Goal: Task Accomplishment & Management: Manage account settings

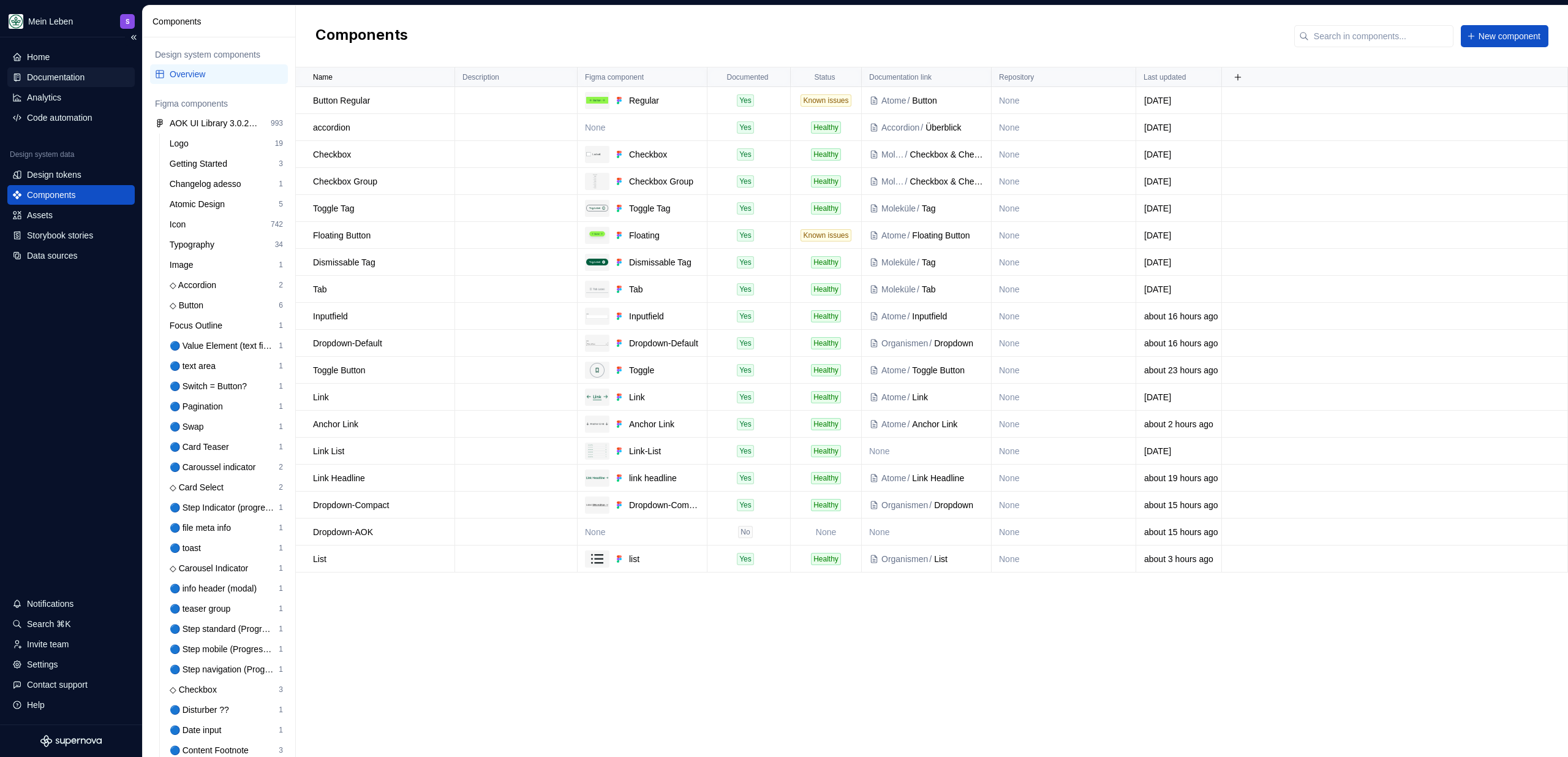
click at [44, 82] on div "Documentation" at bounding box center [56, 77] width 58 height 12
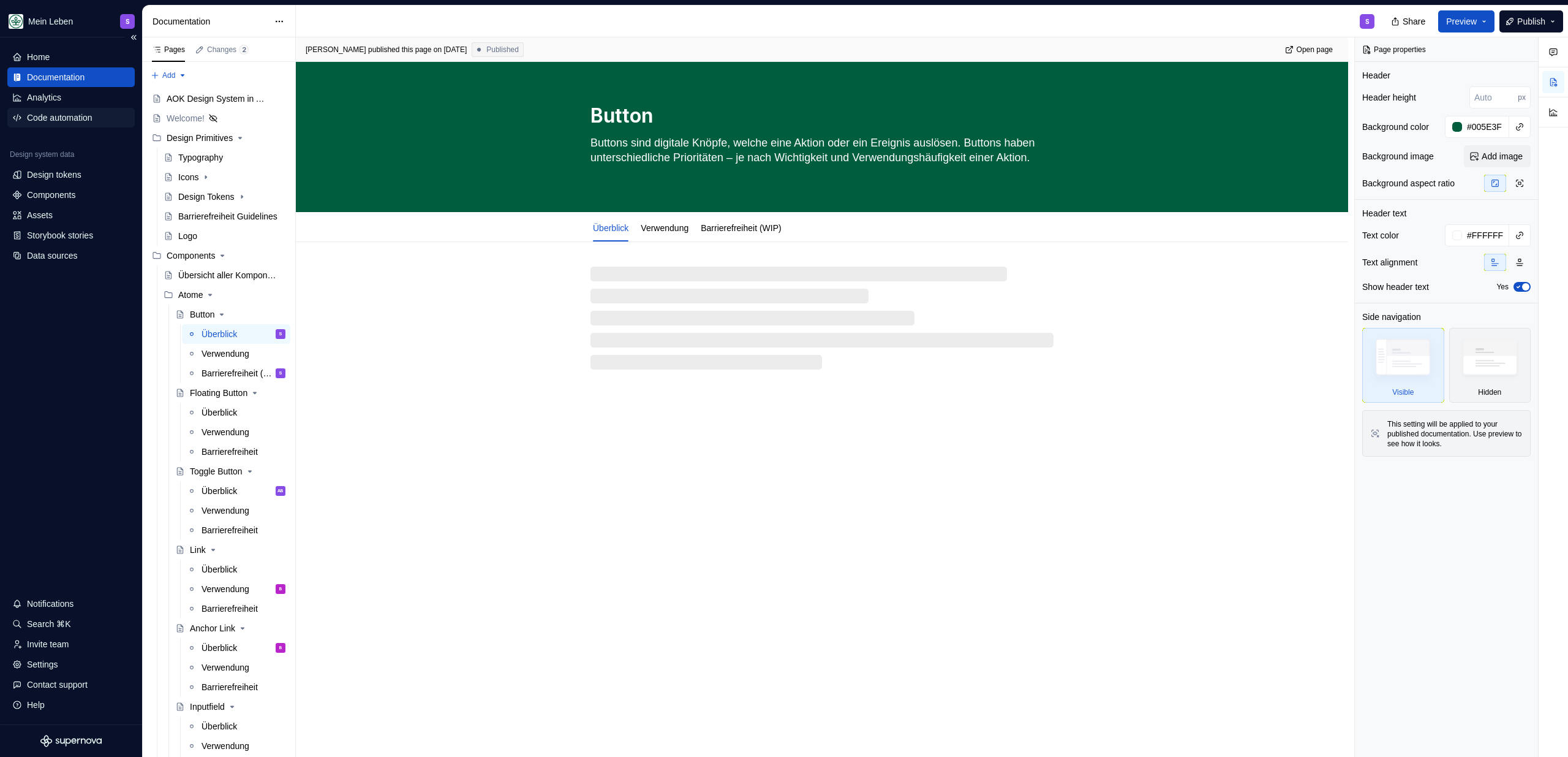
type textarea "*"
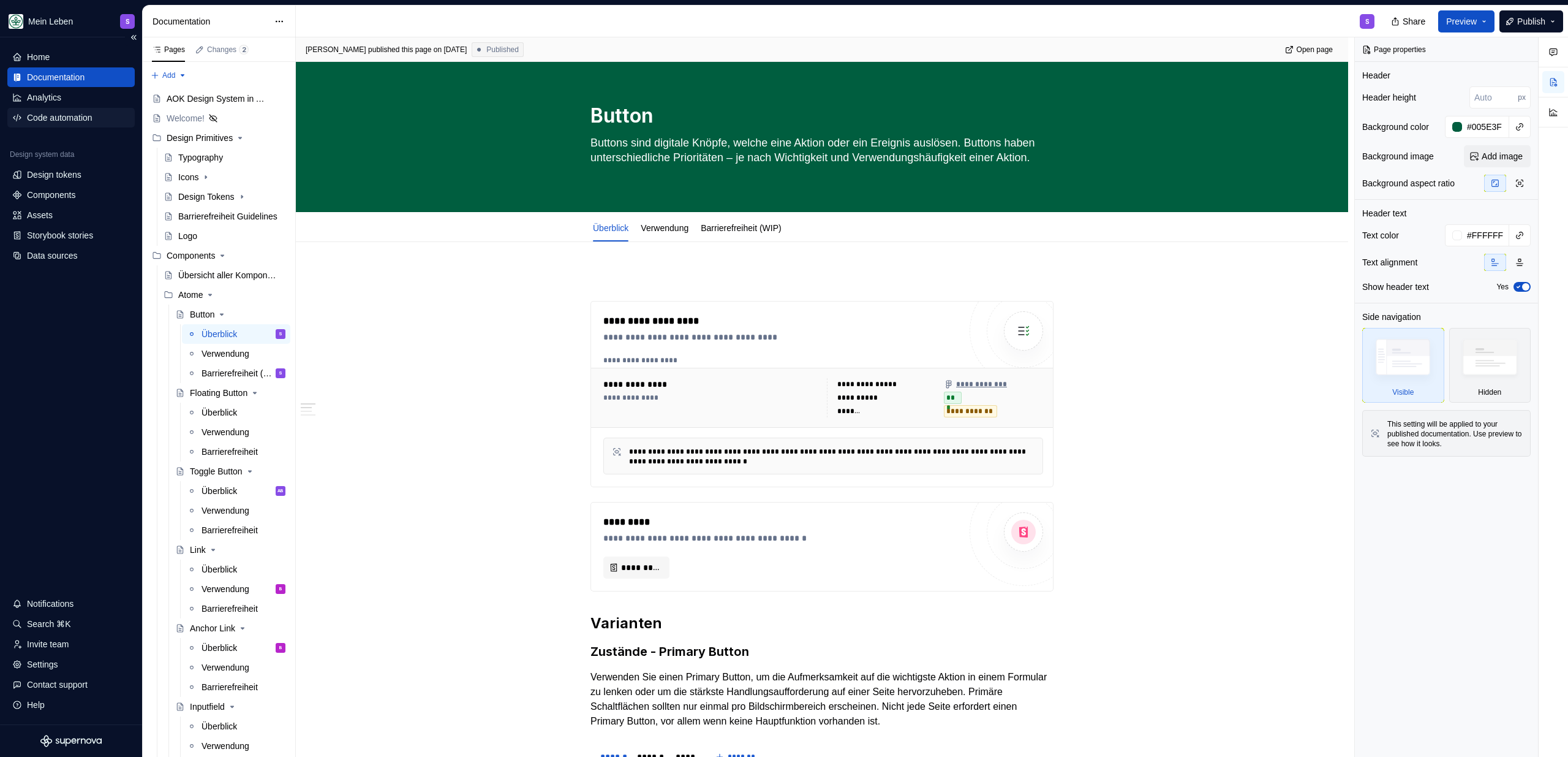
click at [71, 120] on div "Code automation" at bounding box center [60, 118] width 66 height 12
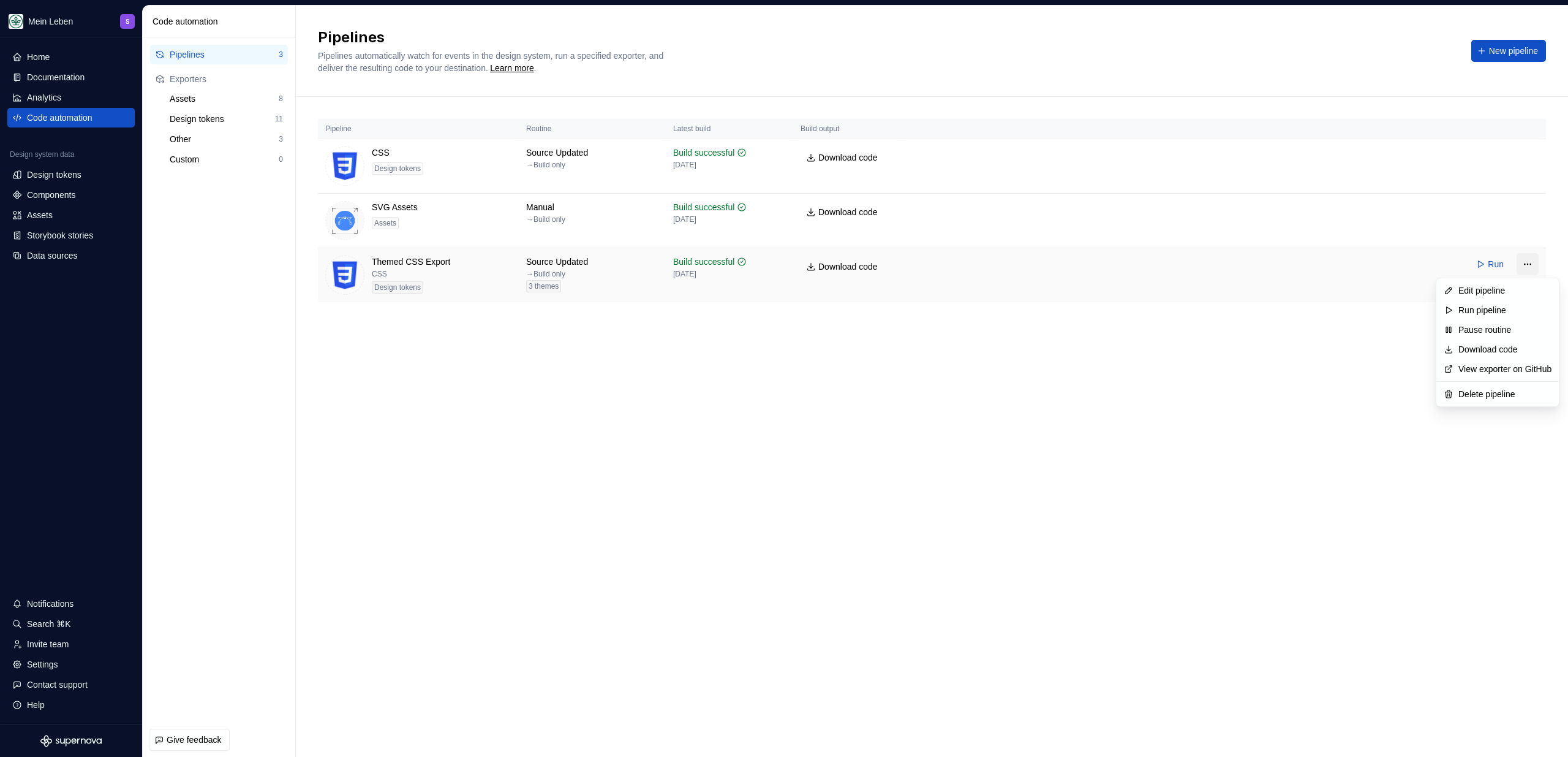
click at [1538, 267] on html "Mein Leben S Home Documentation Analytics Code automation Design system data De…" at bounding box center [784, 378] width 1568 height 757
click at [1521, 290] on div "Edit pipeline" at bounding box center [1505, 291] width 93 height 12
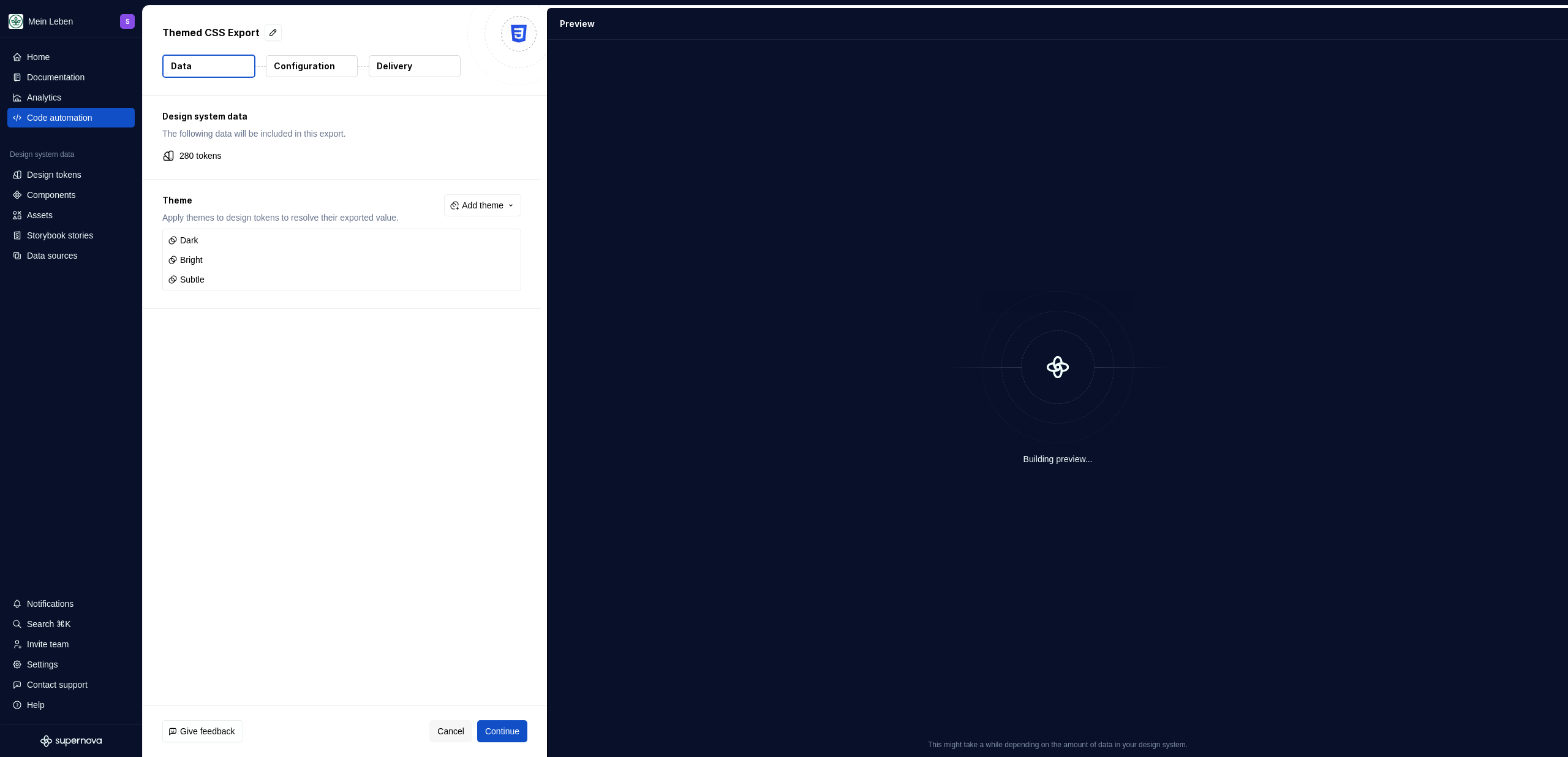
click at [336, 64] on button "Configuration" at bounding box center [312, 66] width 92 height 22
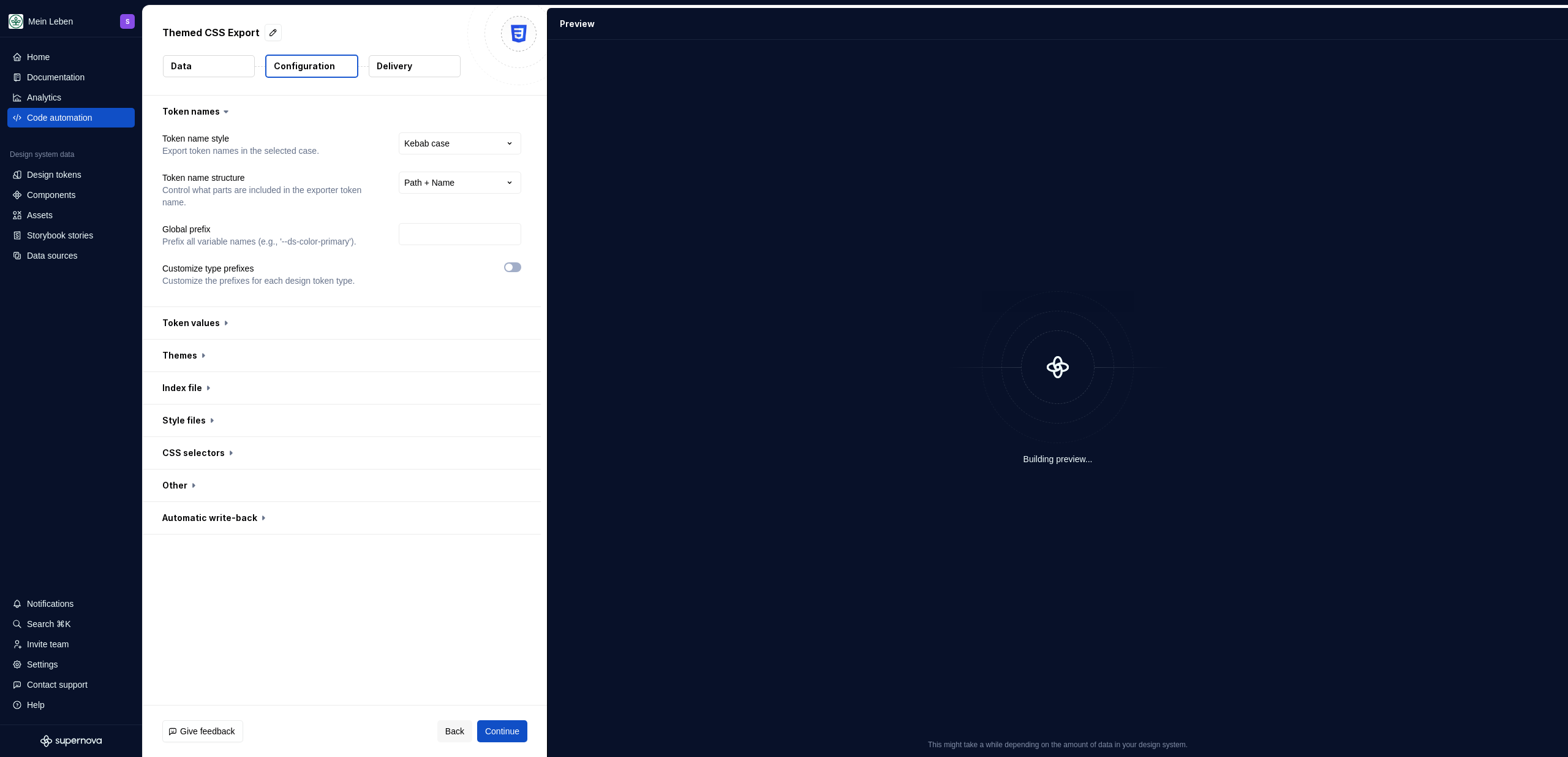
click at [170, 71] on button "Data" at bounding box center [209, 66] width 92 height 22
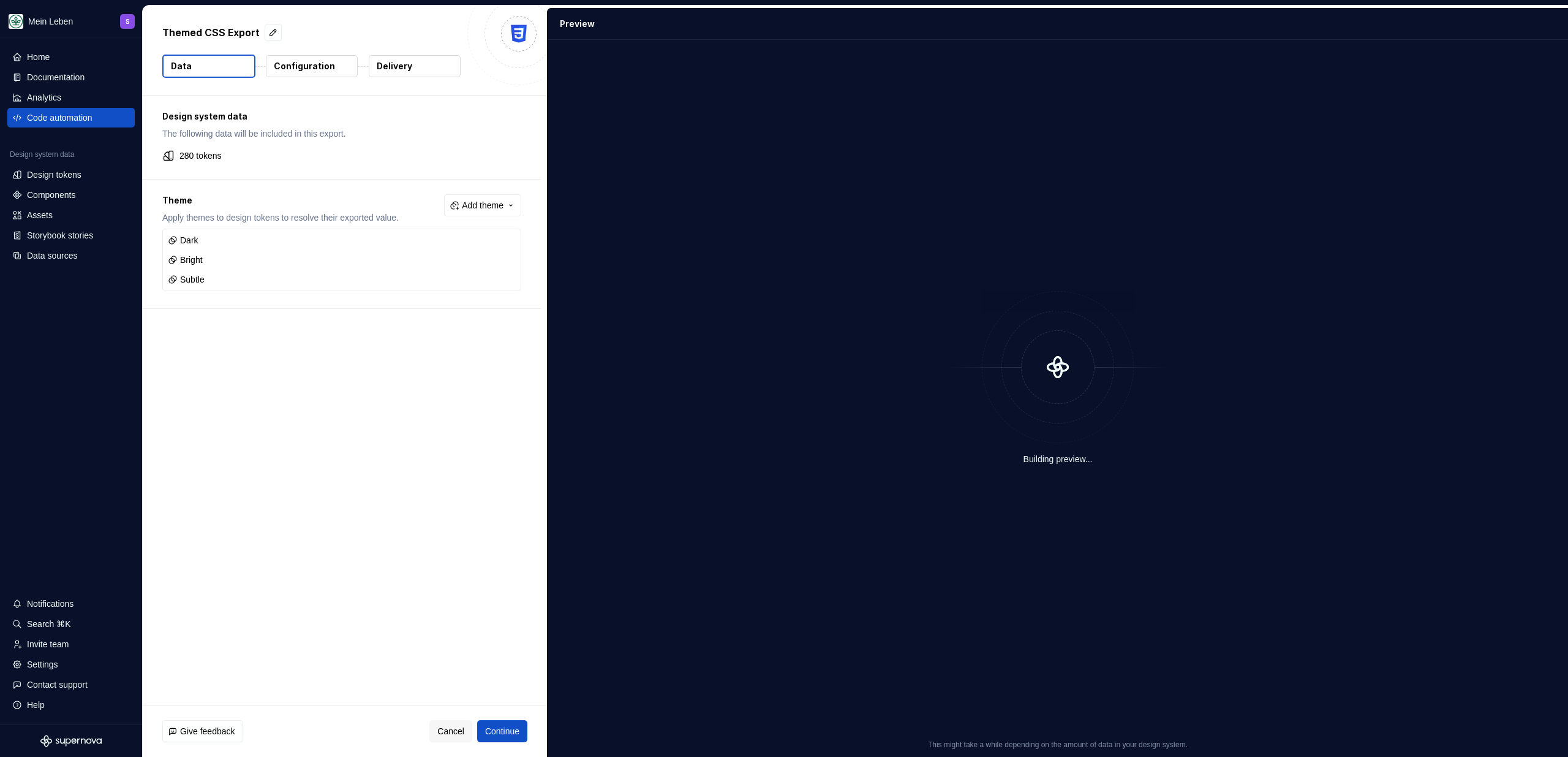
click at [386, 28] on div "Themed CSS Export" at bounding box center [312, 32] width 299 height 22
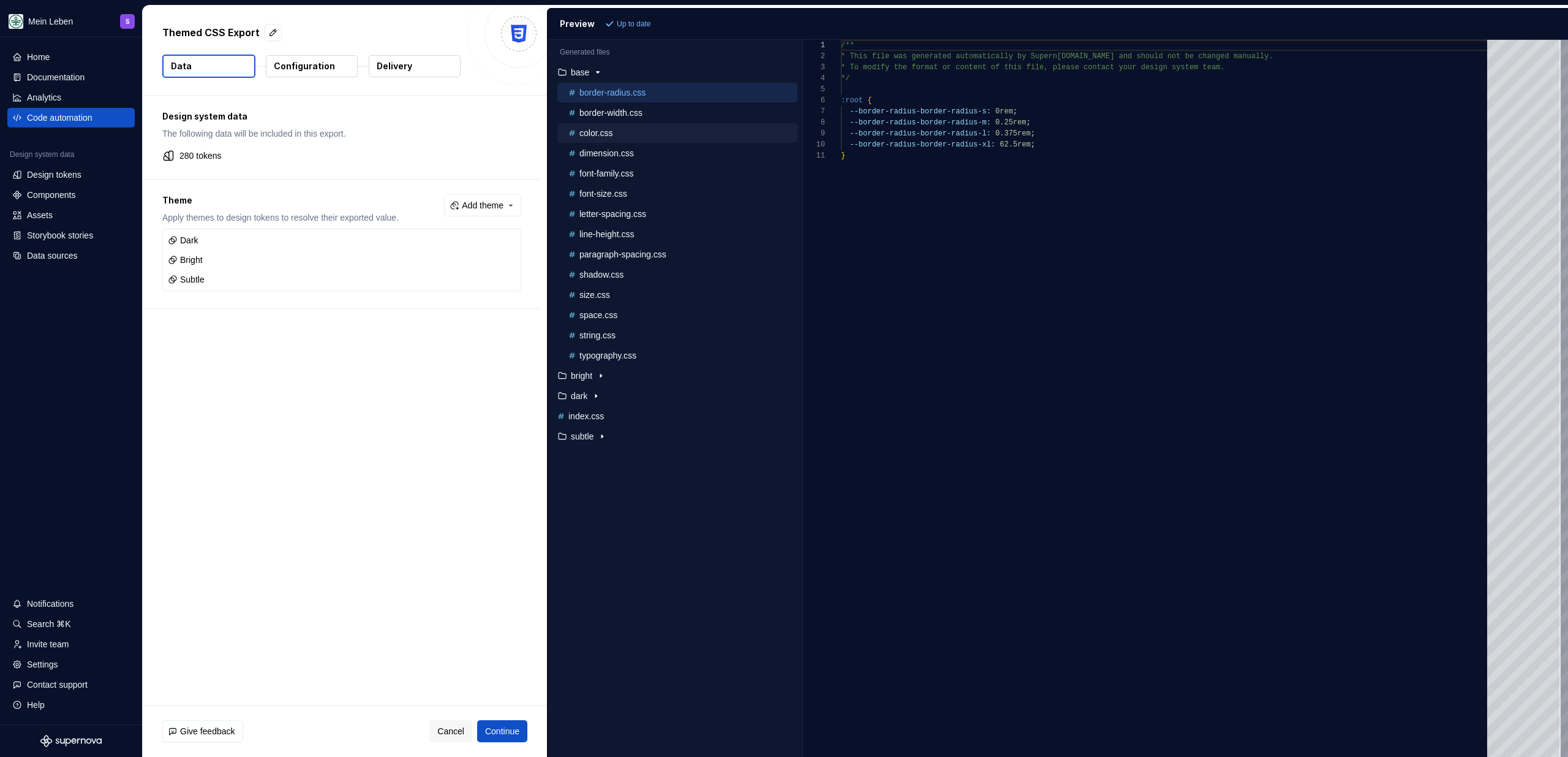
click at [611, 134] on p "color.css" at bounding box center [595, 133] width 33 height 10
type textarea "**********"
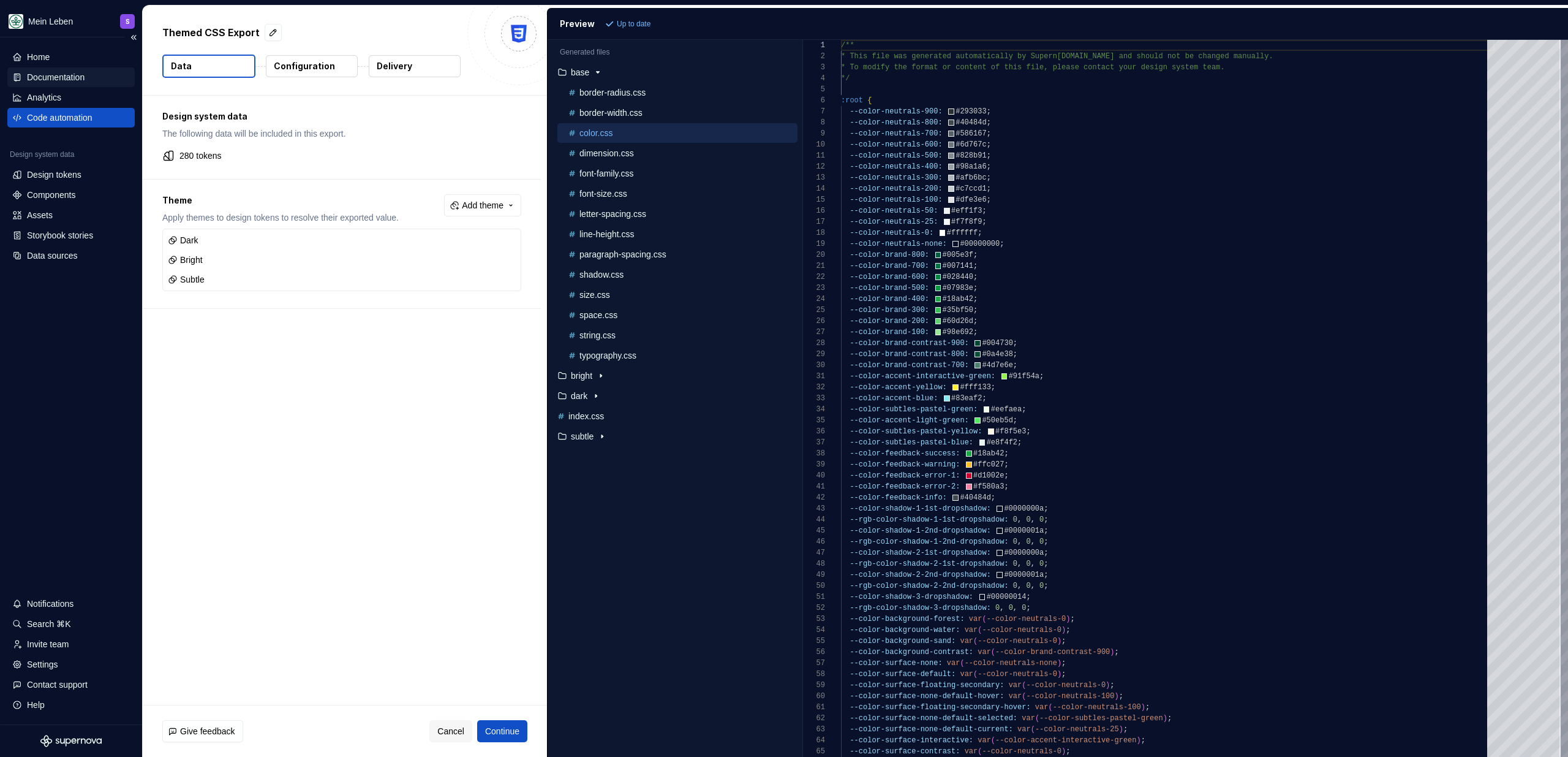
click at [85, 82] on div "Documentation" at bounding box center [56, 77] width 58 height 12
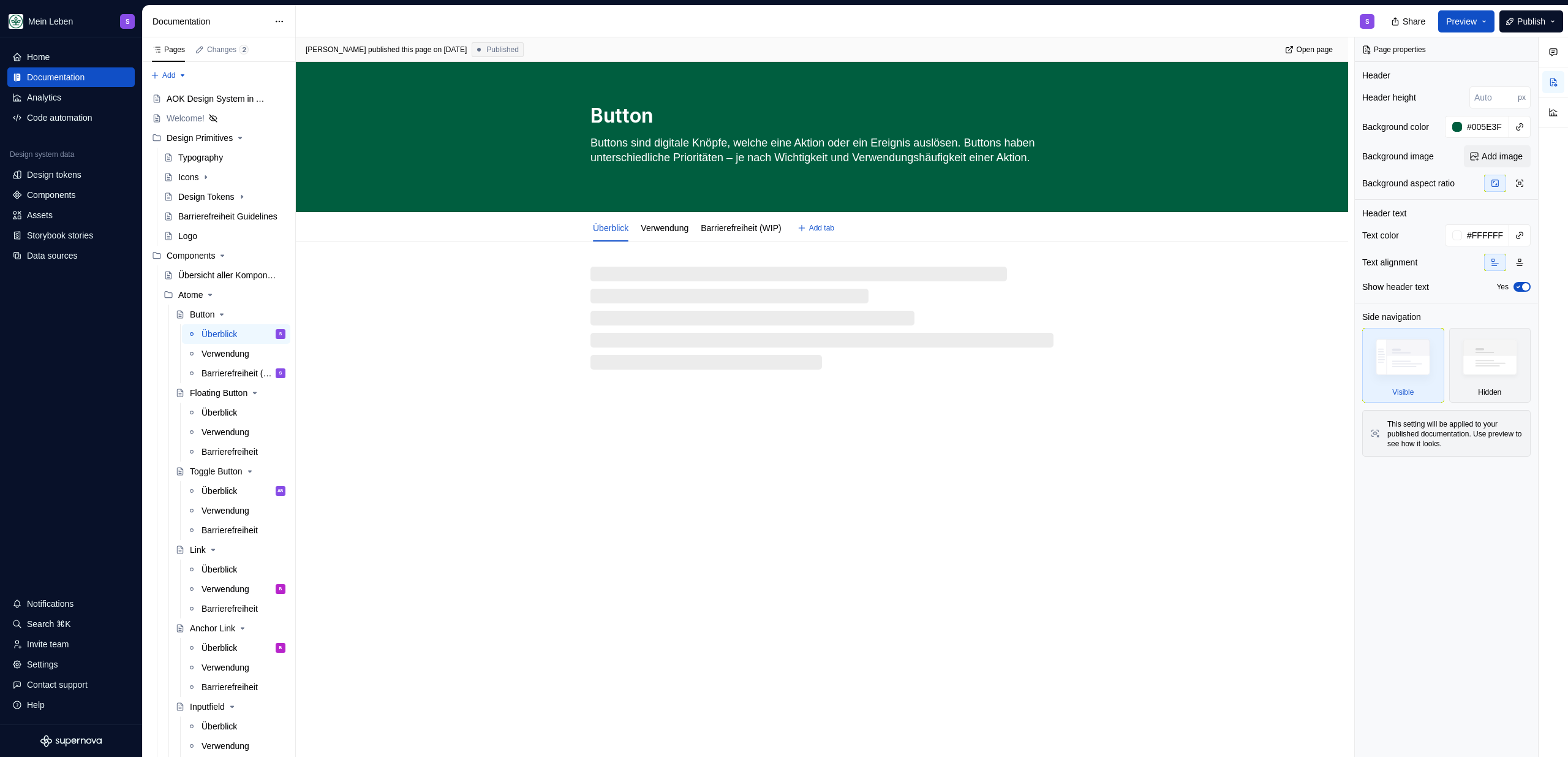
type textarea "*"
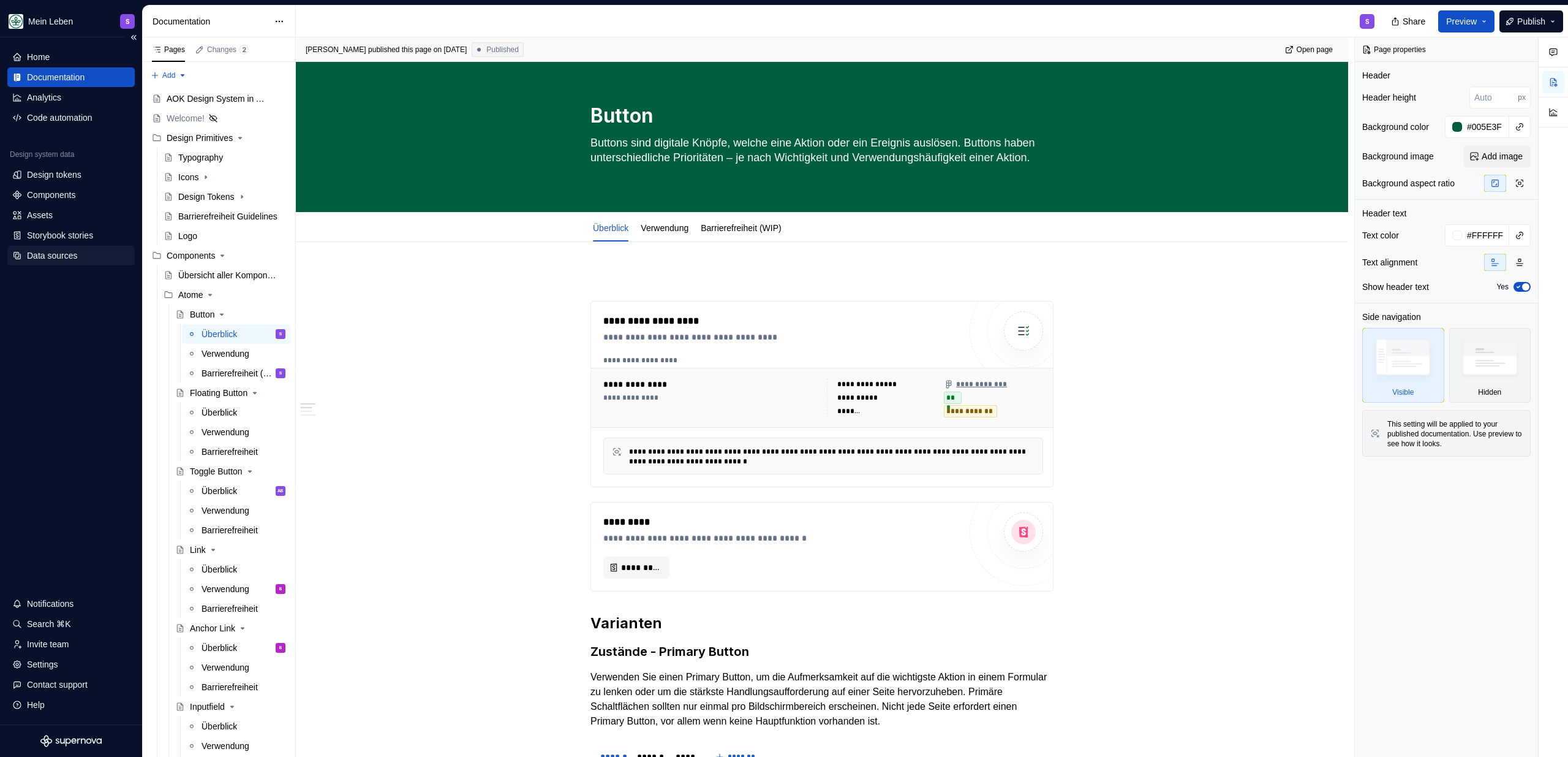
click at [62, 252] on div "Data sources" at bounding box center [52, 256] width 50 height 12
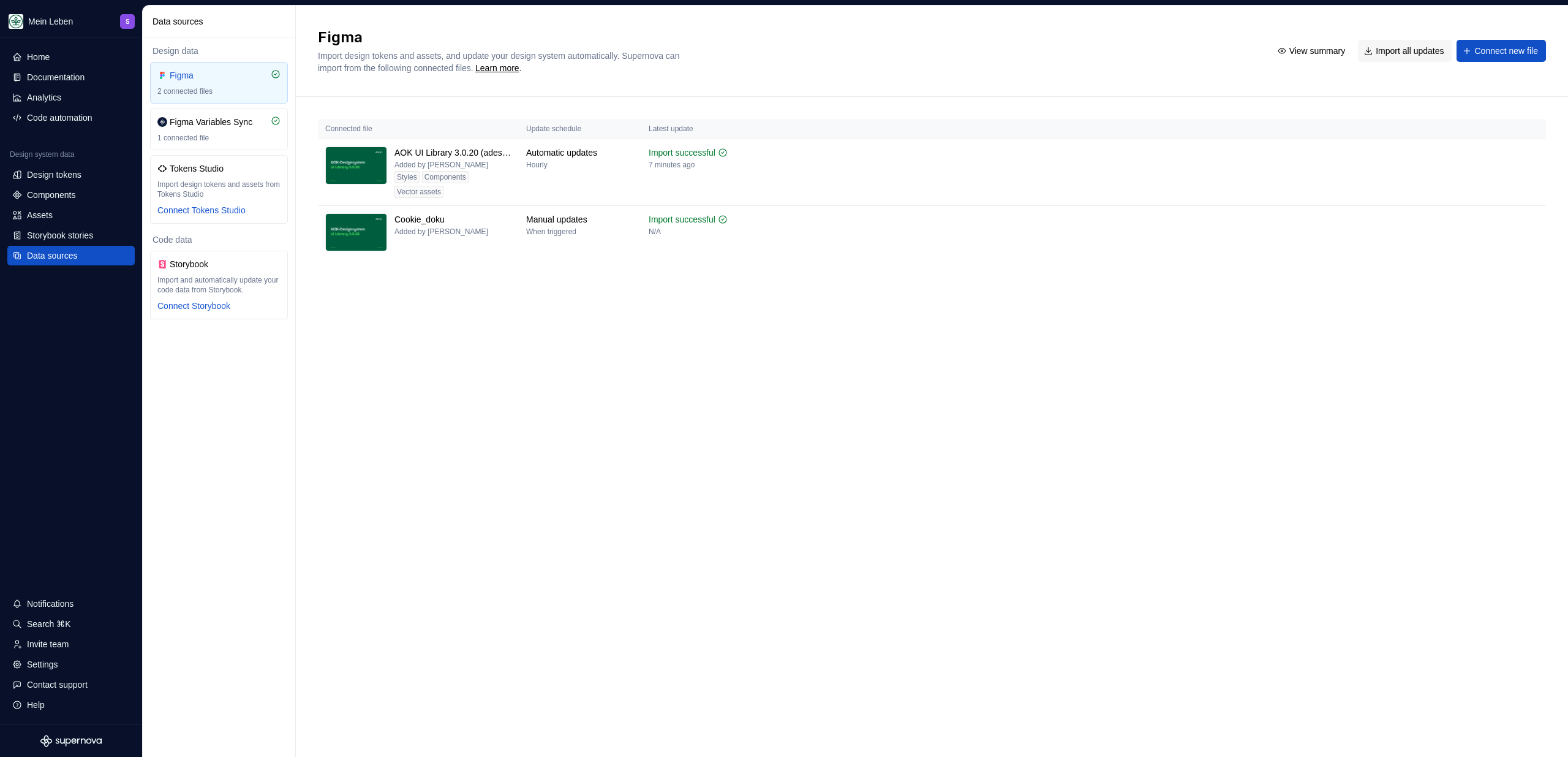
click at [797, 341] on div "Figma Import design tokens and assets, and update your design system automatica…" at bounding box center [932, 381] width 1272 height 751
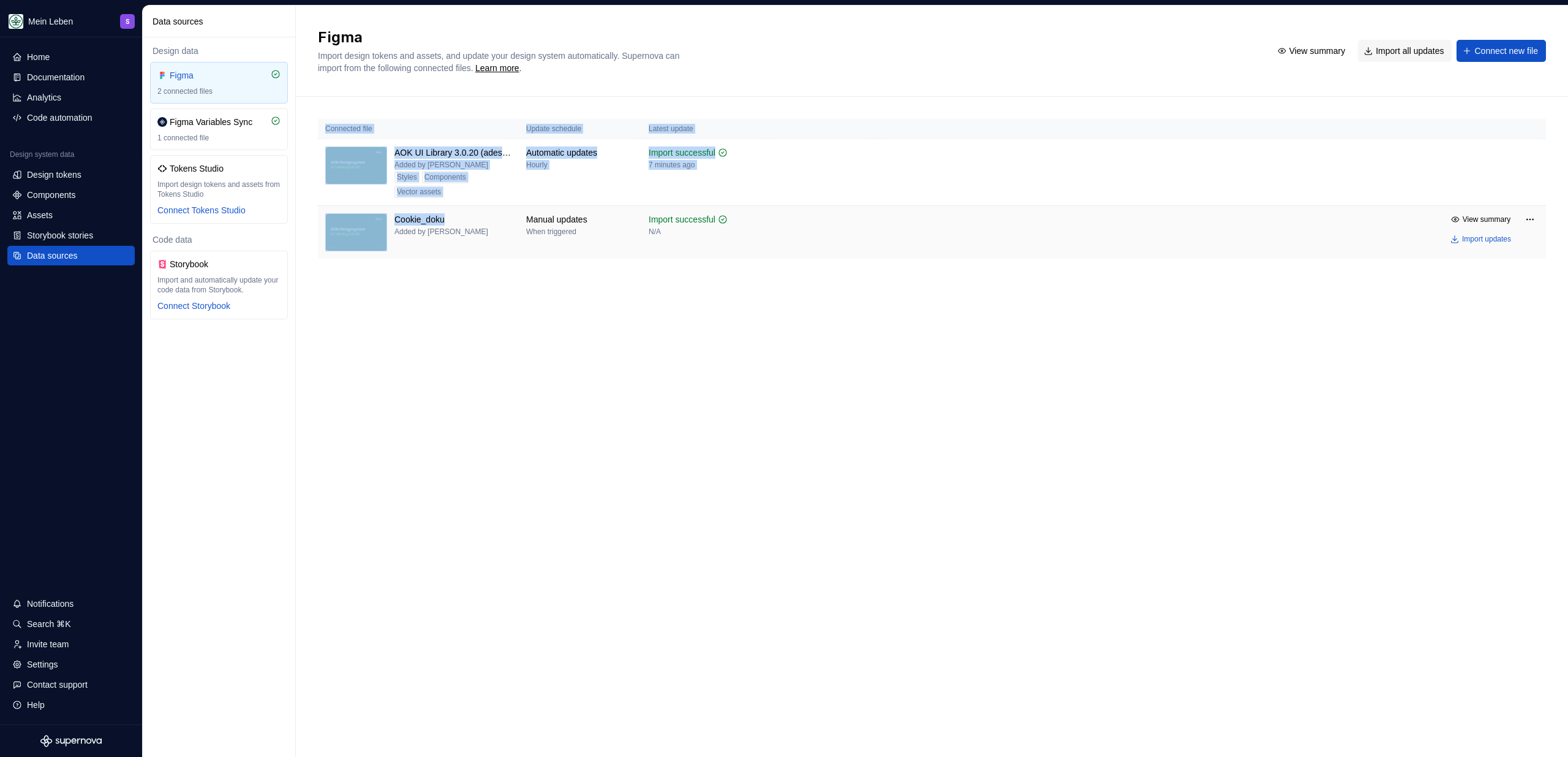
drag, startPoint x: 855, startPoint y: 298, endPoint x: 442, endPoint y: 224, distance: 419.6
click at [408, 215] on div "Connected file Update schedule Latest update AOK UI Library 3.0.20 (adesso) Add…" at bounding box center [932, 201] width 1228 height 209
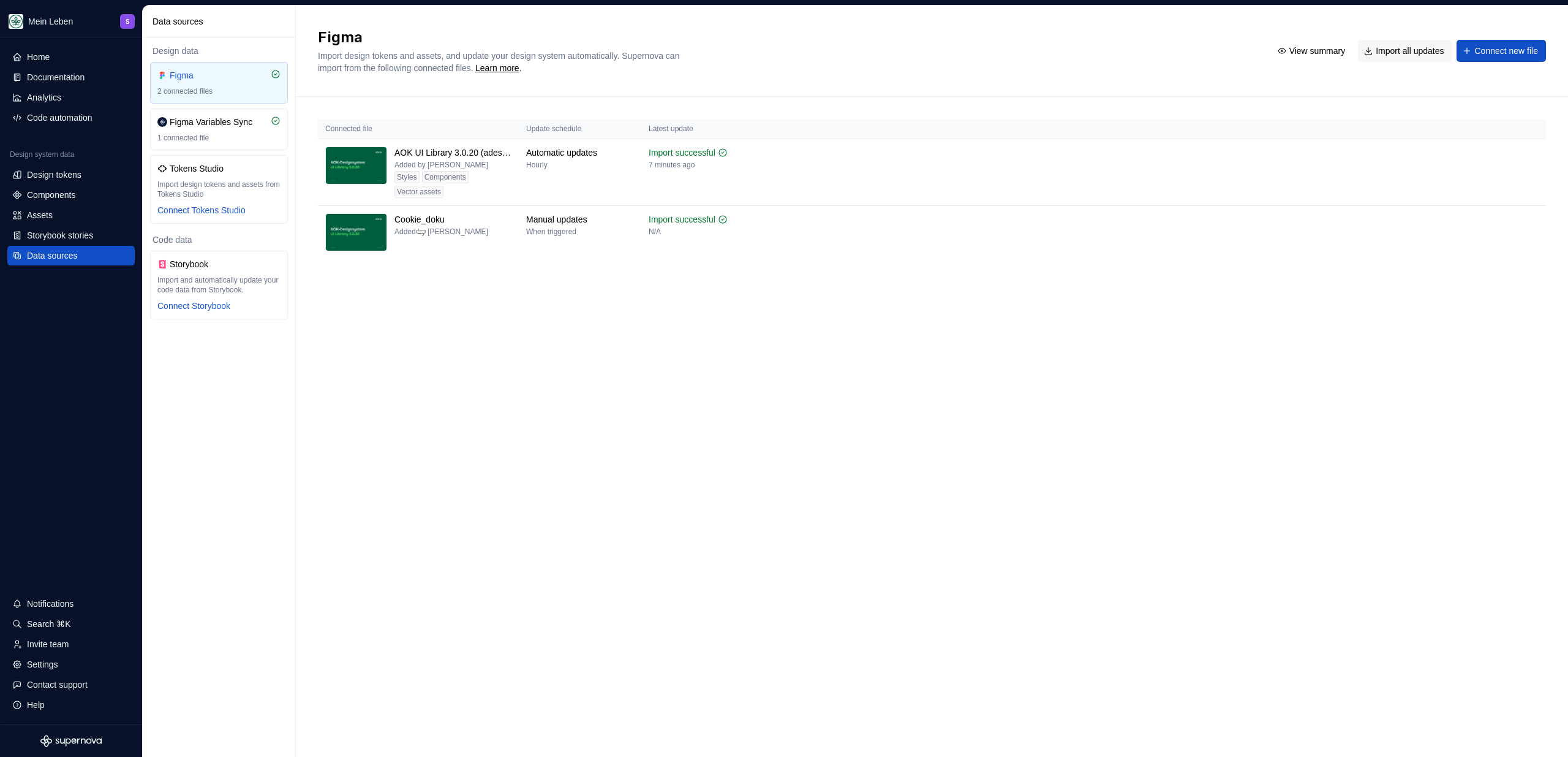
click at [849, 315] on div "Figma Import design tokens and assets, and update your design system automatica…" at bounding box center [932, 381] width 1272 height 751
click at [1525, 223] on html "Mein Leben S Home Documentation Analytics Code automation Design system data De…" at bounding box center [784, 378] width 1568 height 757
click at [1468, 331] on div "Remove Figma file" at bounding box center [1491, 327] width 135 height 12
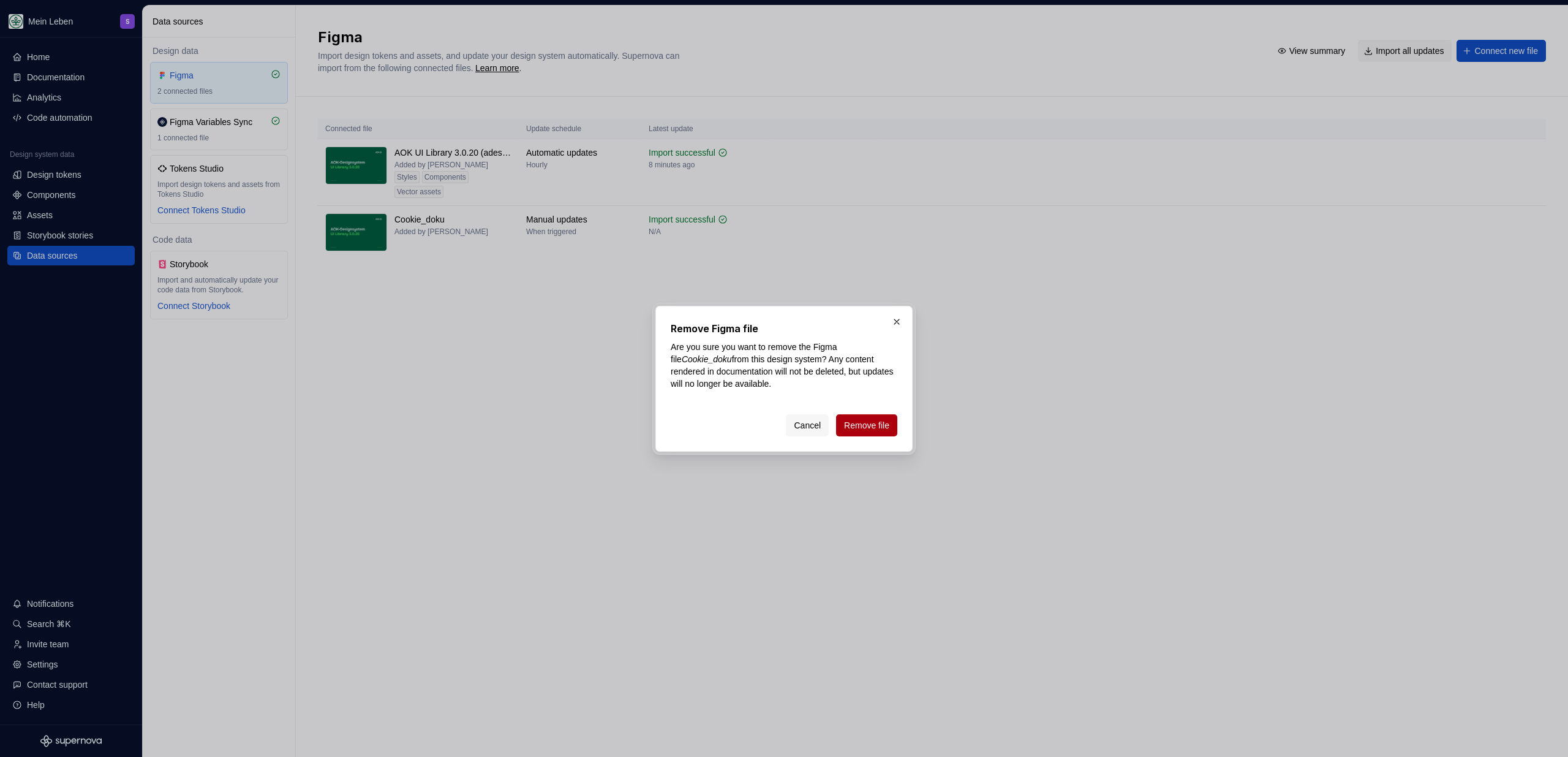
click at [881, 419] on span "Remove file" at bounding box center [866, 425] width 45 height 12
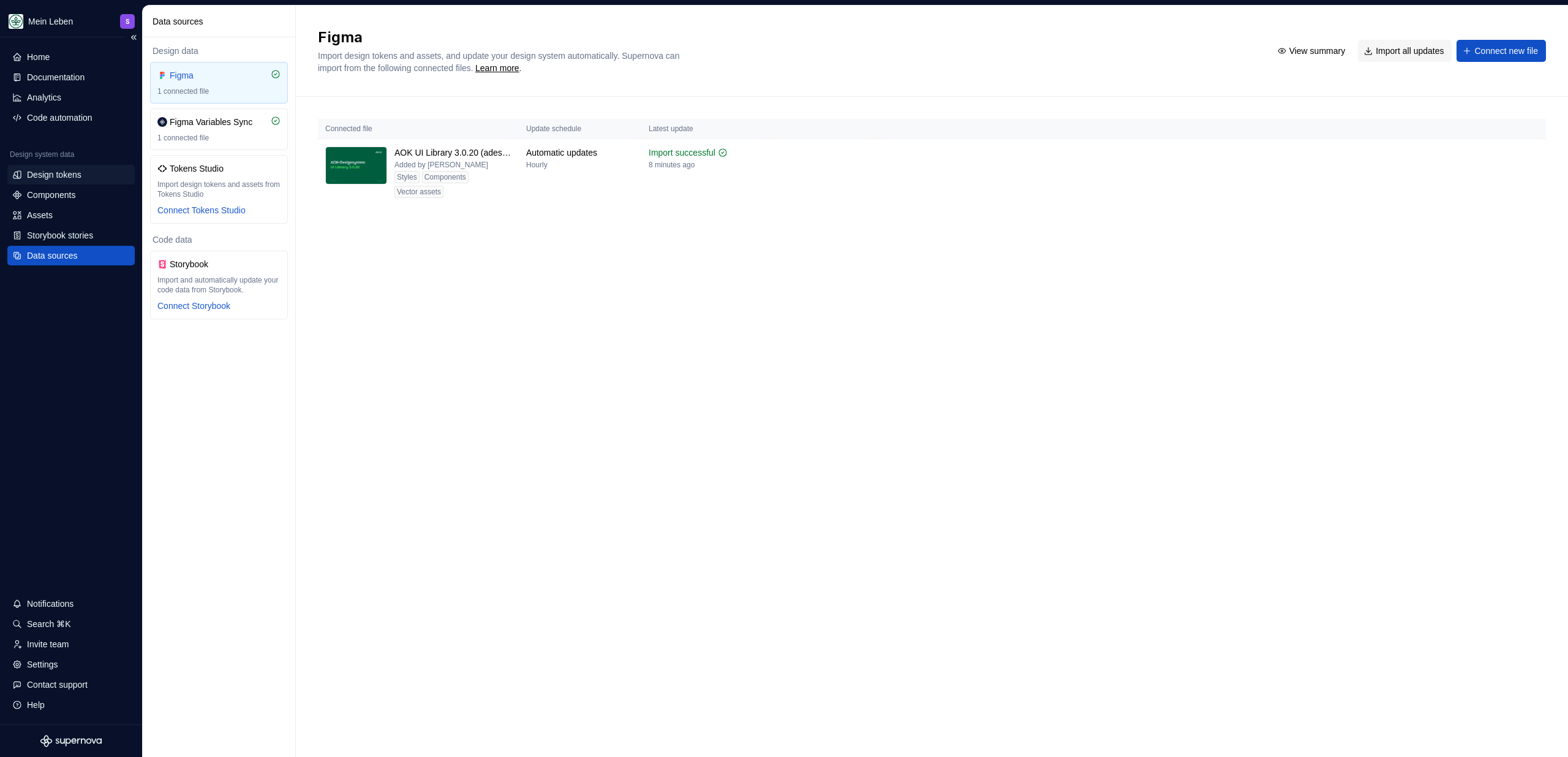
click at [73, 167] on div "Design tokens" at bounding box center [71, 175] width 128 height 20
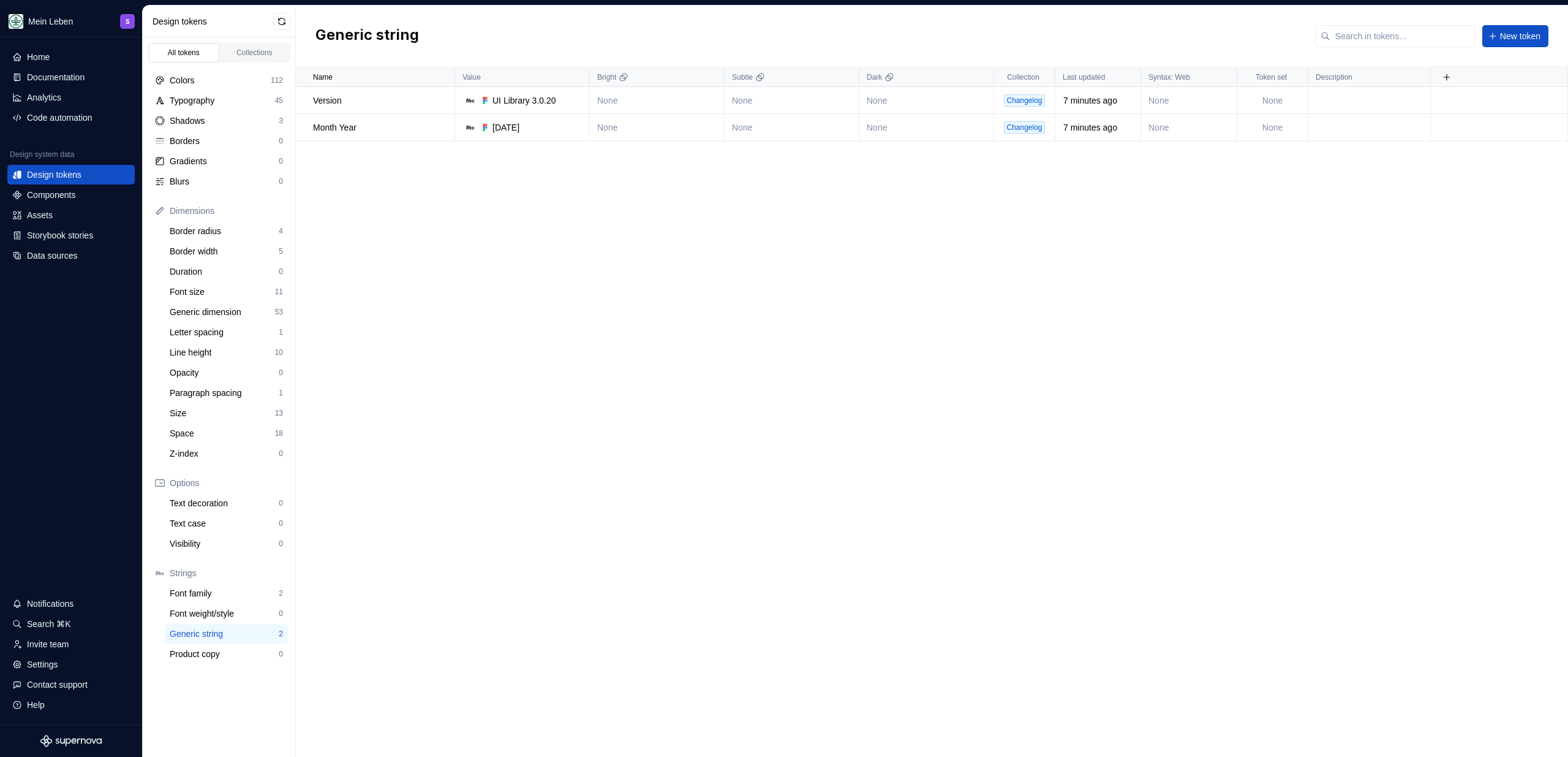
click at [489, 252] on div "Name Value Bright Subtle Dark Collection Last updated Syntax: Web Token set Des…" at bounding box center [932, 411] width 1272 height 689
click at [81, 56] on div "Home" at bounding box center [71, 57] width 118 height 12
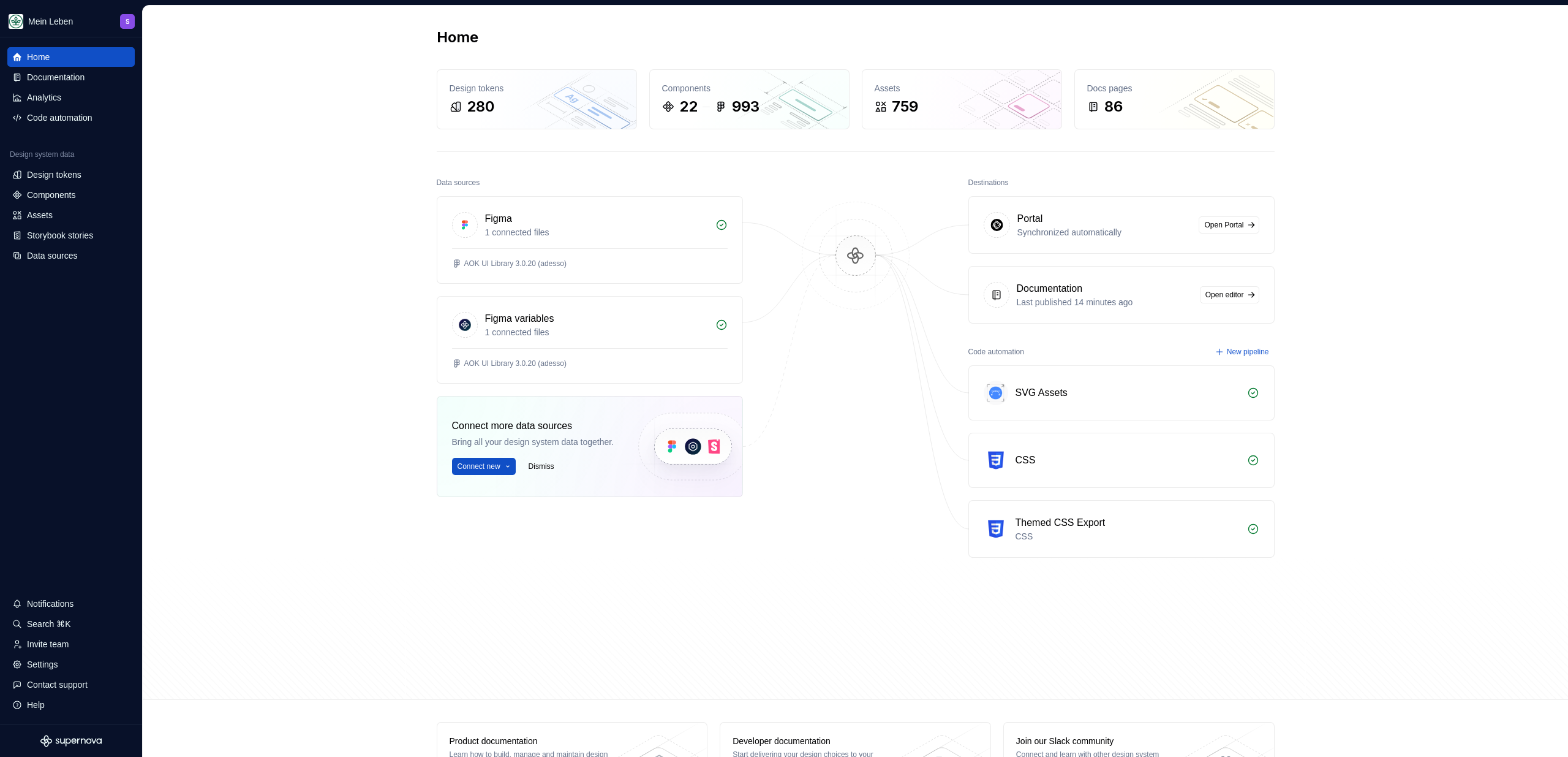
click at [377, 56] on div "Home Design tokens 280 Components 22 993 Assets 759 Docs pages 86 Data sources …" at bounding box center [855, 353] width 1425 height 694
click at [349, 206] on div "Home Design tokens 280 Components 22 993 Assets 759 Docs pages 86 Data sources …" at bounding box center [855, 353] width 1425 height 694
click at [409, 452] on div "Home Design tokens 280 Components 22 993 Assets 759 Docs pages 86 Data sources …" at bounding box center [855, 353] width 1425 height 694
click at [83, 251] on div "Data sources" at bounding box center [71, 256] width 118 height 12
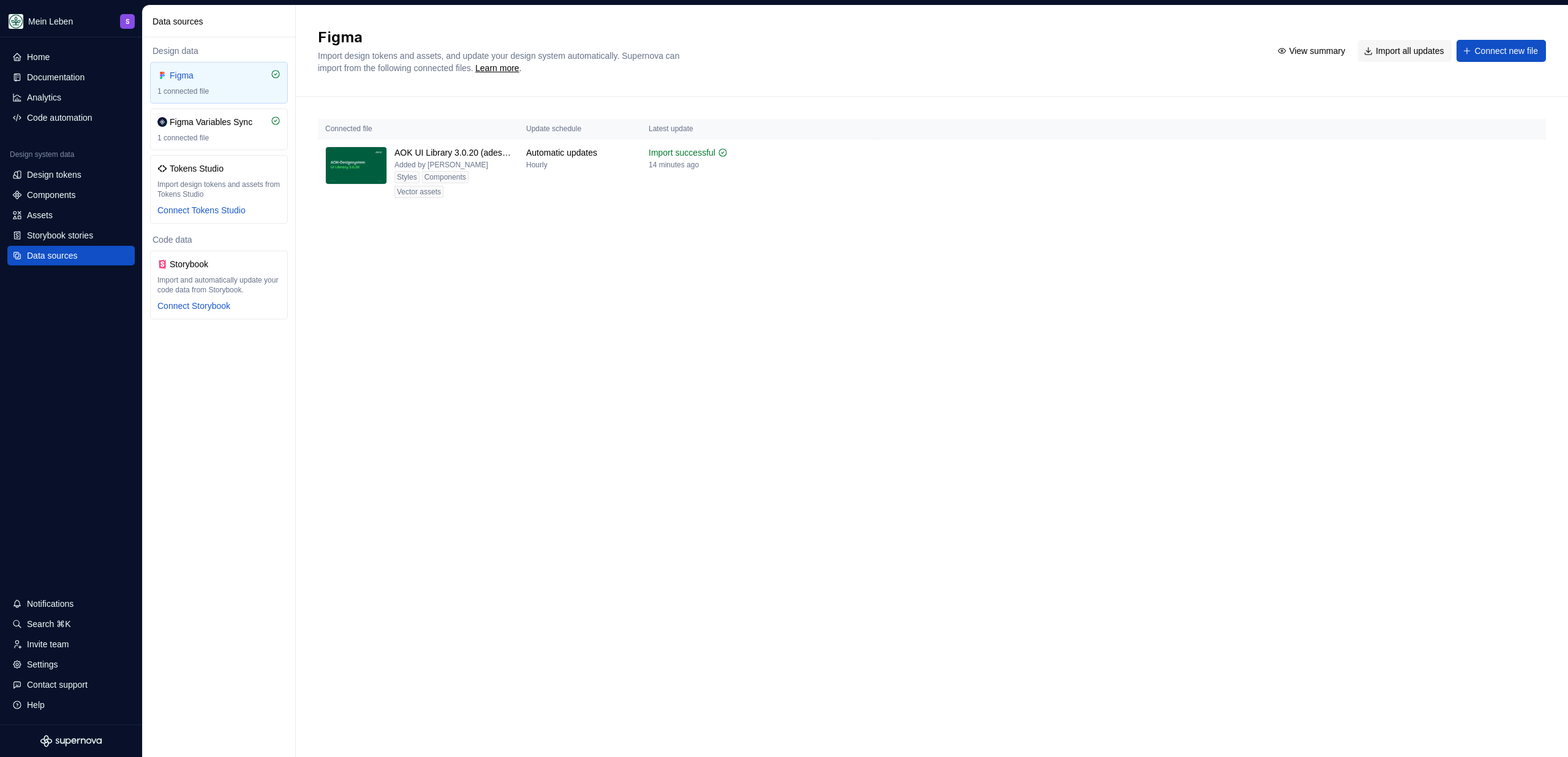
click at [600, 264] on div "Figma Import design tokens and assets, and update your design system automatica…" at bounding box center [932, 381] width 1272 height 751
